Goal: Information Seeking & Learning: Learn about a topic

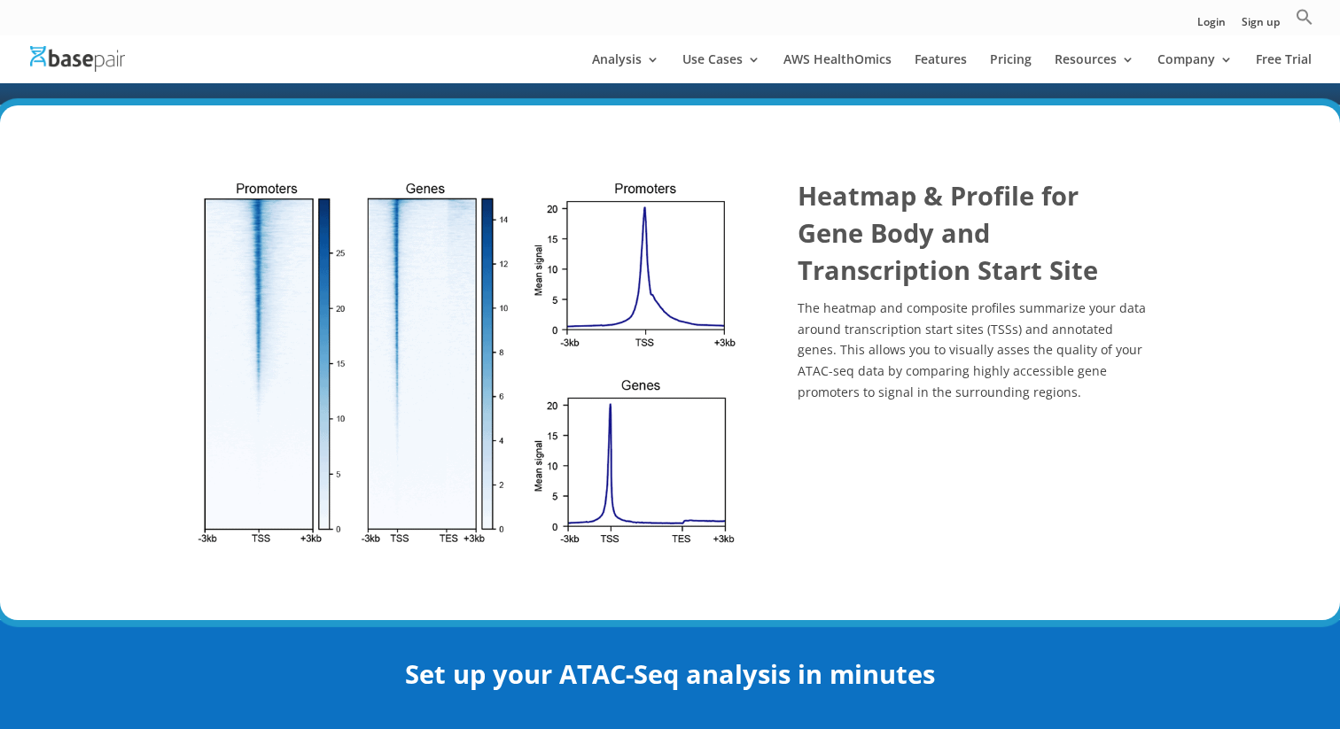
scroll to position [2955, 0]
